Goal: Use online tool/utility: Utilize a website feature to perform a specific function

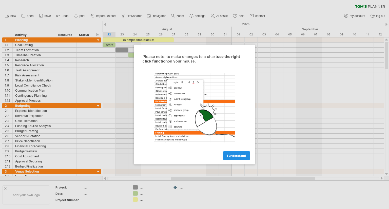
click at [228, 157] on span "I understand" at bounding box center [236, 156] width 19 height 4
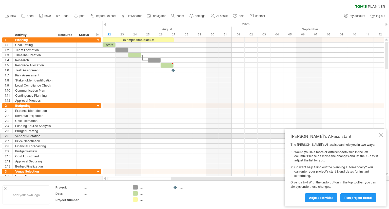
click at [380, 136] on div at bounding box center [381, 135] width 4 height 4
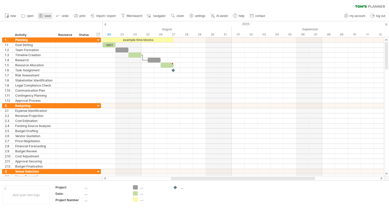
click at [42, 16] on icon at bounding box center [40, 15] width 5 height 5
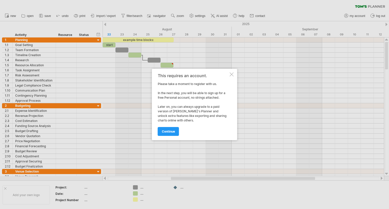
click at [230, 75] on div at bounding box center [232, 74] width 4 height 4
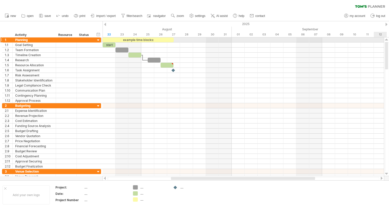
drag, startPoint x: 386, startPoint y: 55, endPoint x: 388, endPoint y: 38, distance: 16.6
click at [388, 38] on div at bounding box center [386, 106] width 5 height 139
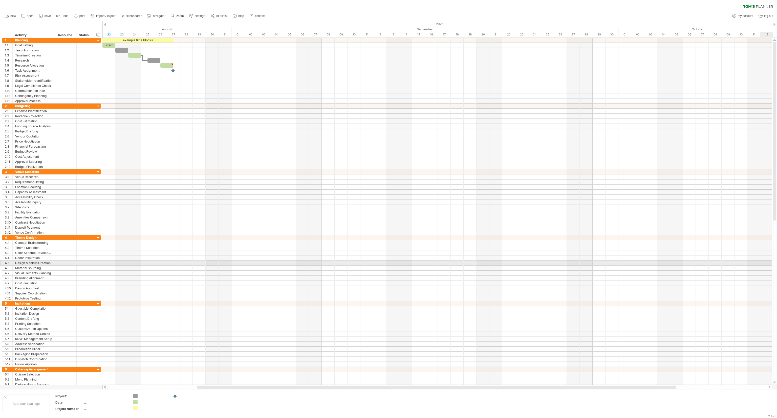
drag, startPoint x: 777, startPoint y: 197, endPoint x: 777, endPoint y: 260, distance: 63.0
click at [388, 209] on div at bounding box center [775, 211] width 4 height 338
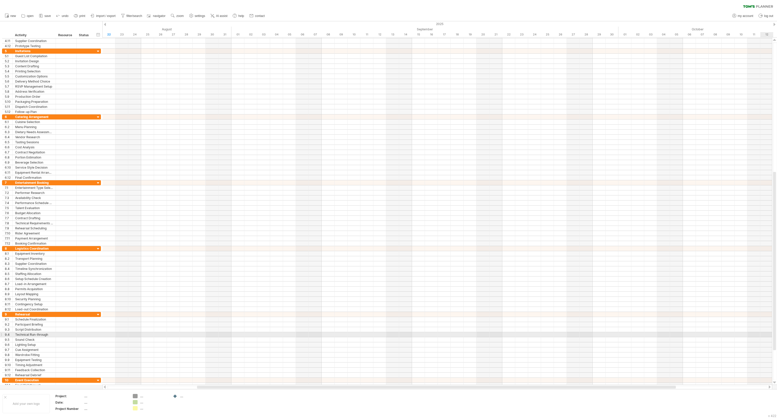
drag, startPoint x: 776, startPoint y: 206, endPoint x: 774, endPoint y: 335, distance: 129.6
click at [388, 209] on div at bounding box center [774, 261] width 3 height 178
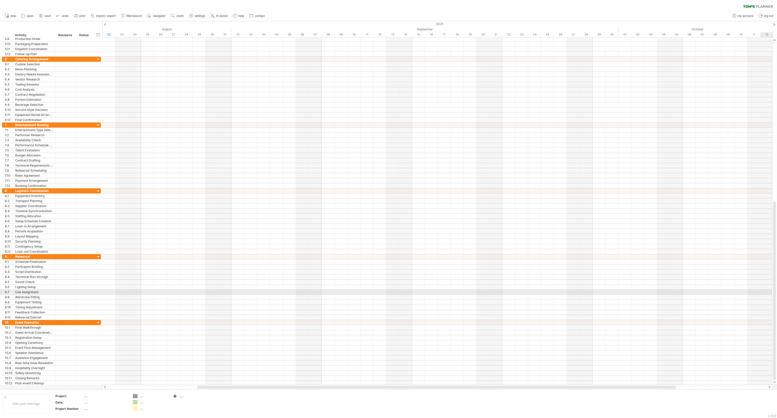
drag, startPoint x: 775, startPoint y: 232, endPoint x: 777, endPoint y: 290, distance: 58.0
click at [388, 209] on div at bounding box center [775, 211] width 4 height 338
